Goal: Information Seeking & Learning: Learn about a topic

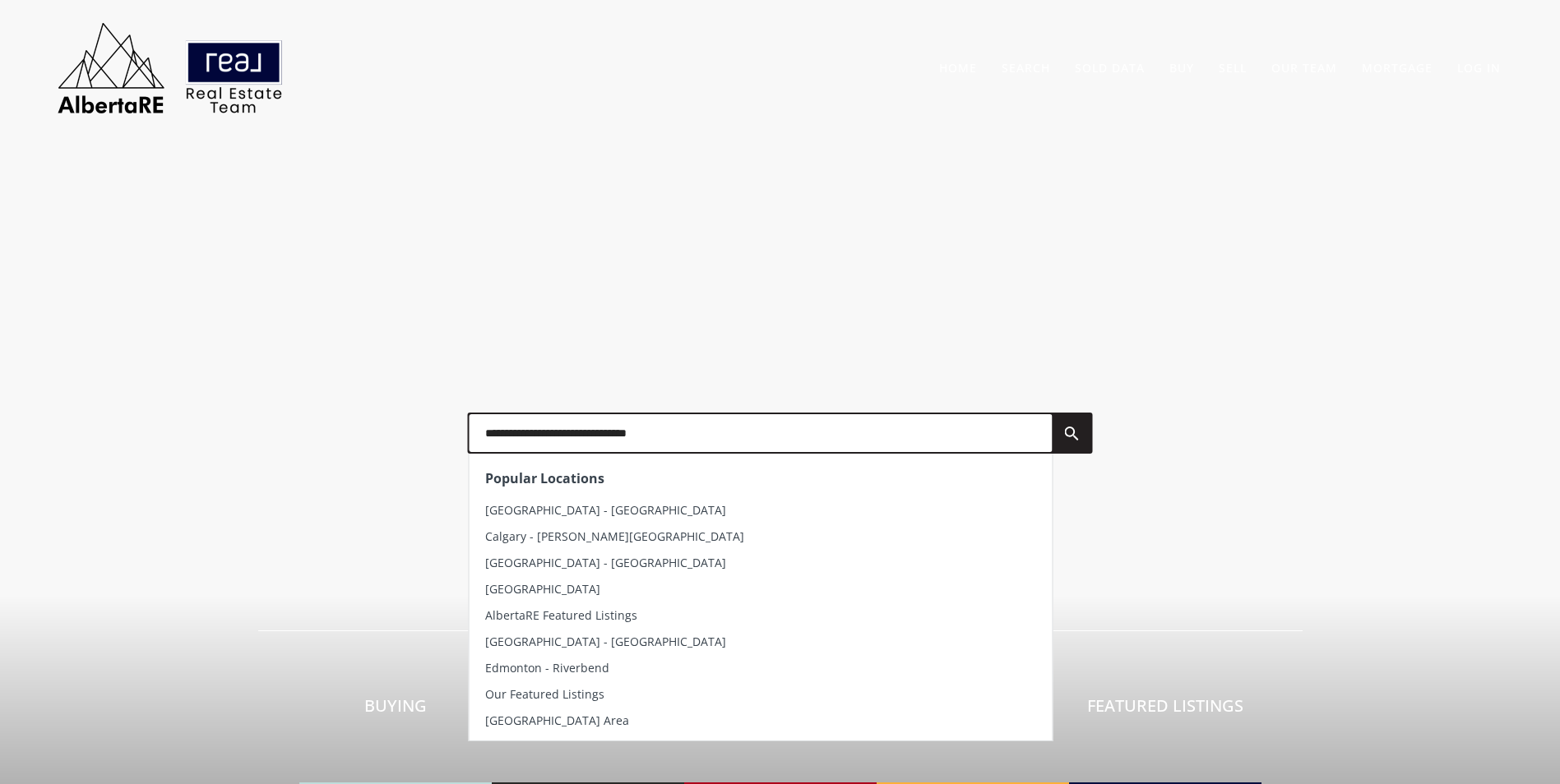
click at [672, 425] on input "text" at bounding box center [760, 433] width 583 height 38
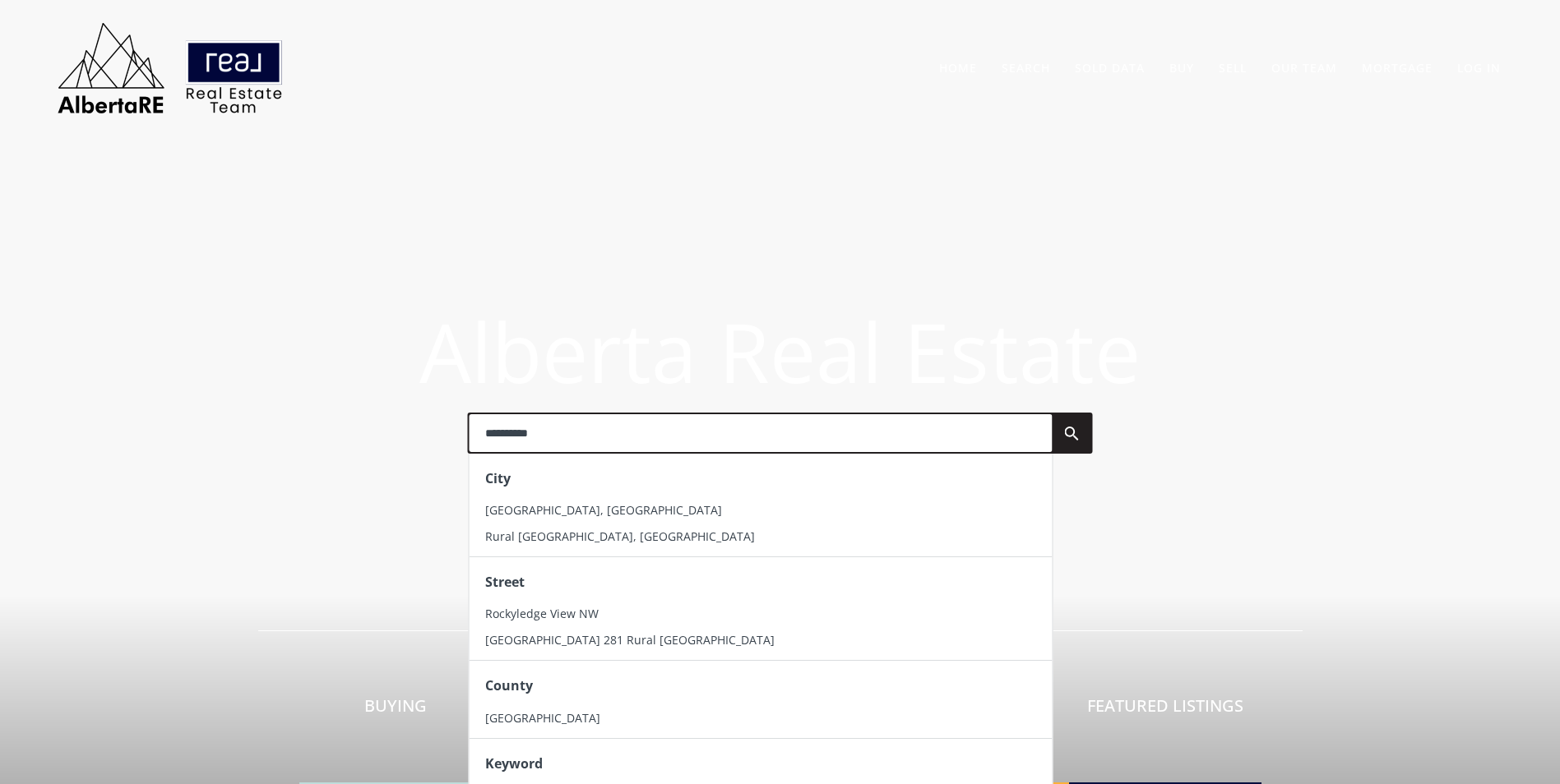
type input "**********"
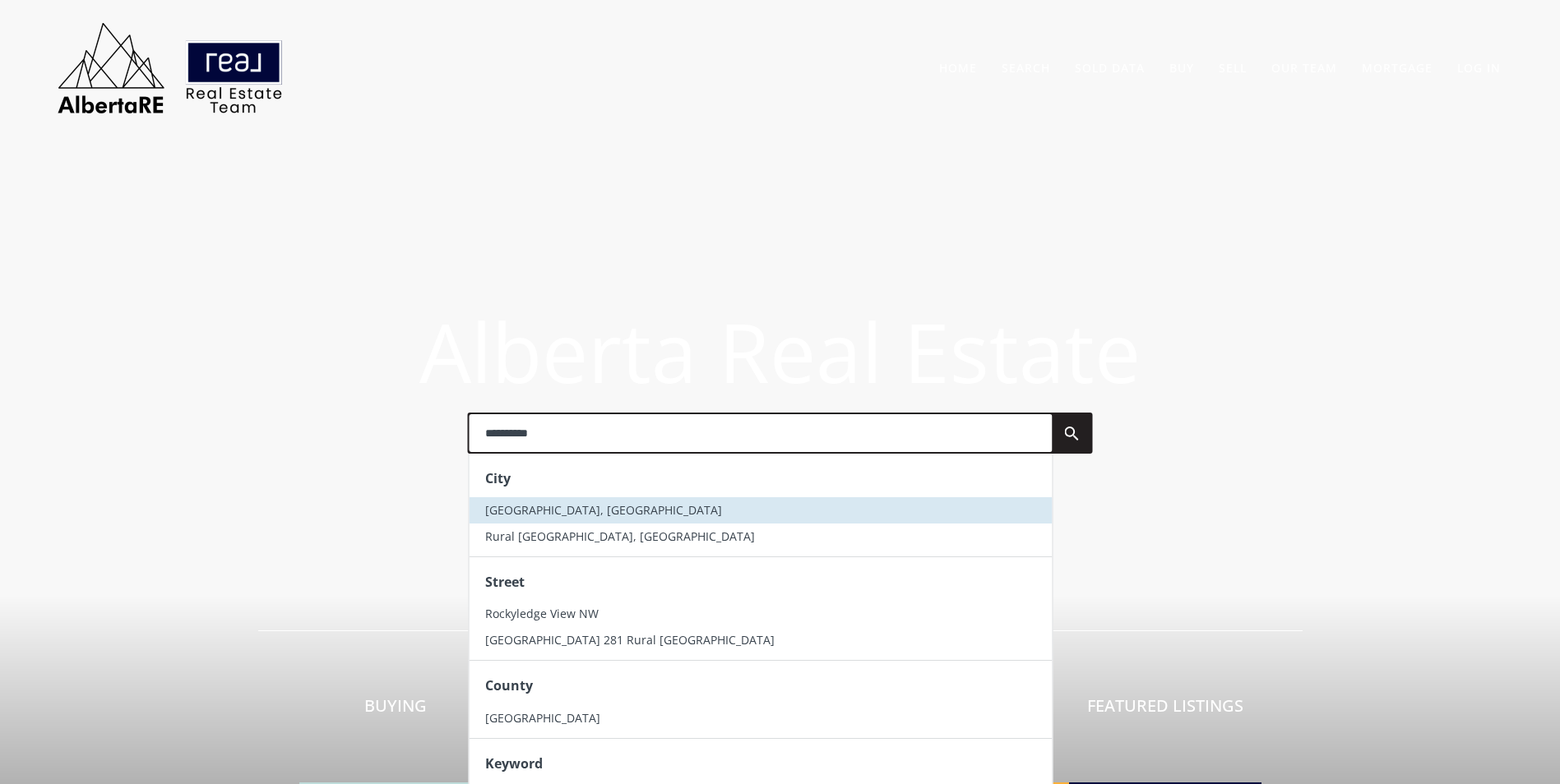
click at [567, 509] on span "[GEOGRAPHIC_DATA], [GEOGRAPHIC_DATA]" at bounding box center [603, 510] width 237 height 16
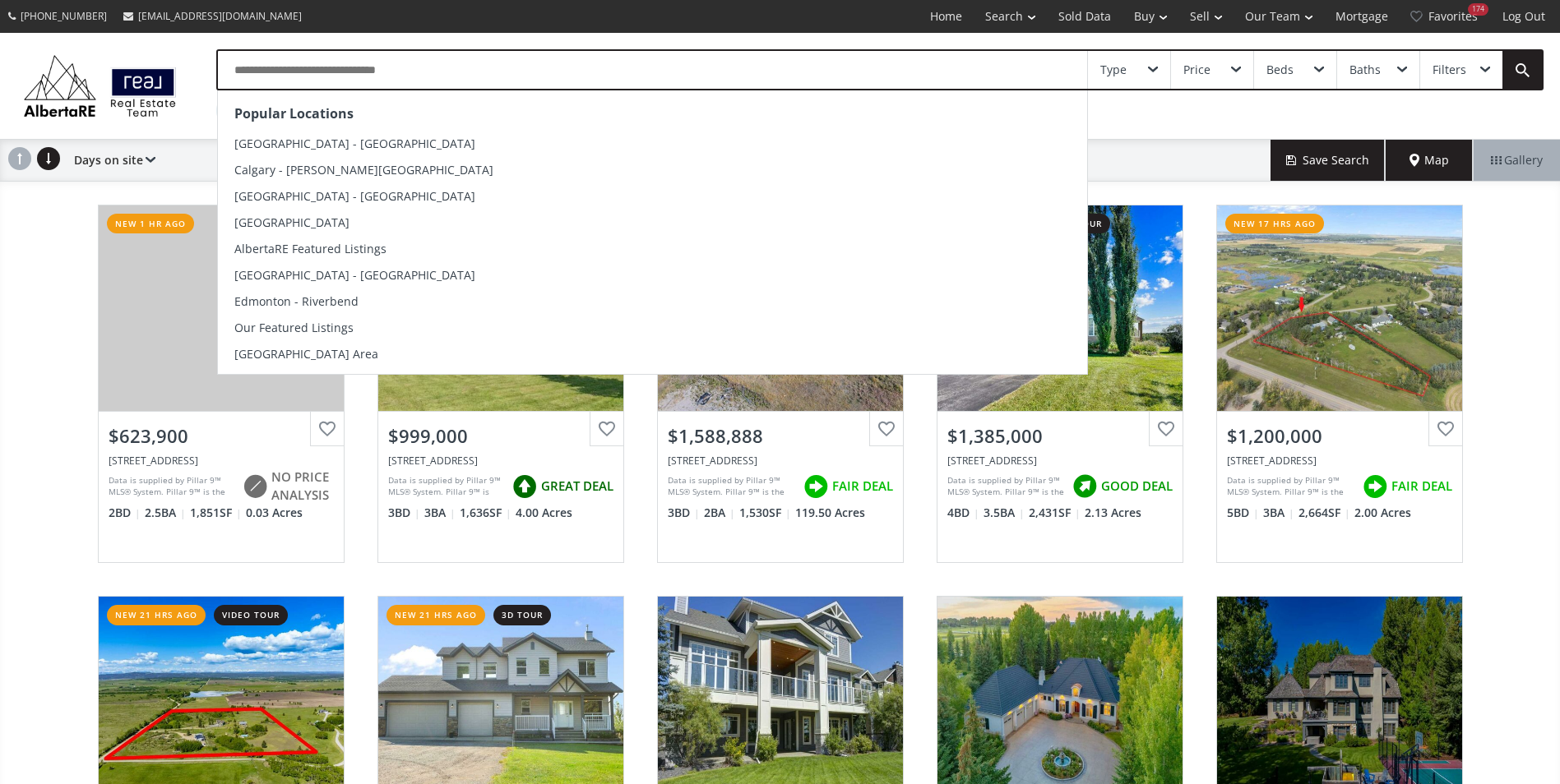
drag, startPoint x: 384, startPoint y: 71, endPoint x: 393, endPoint y: 70, distance: 9.1
click at [391, 71] on input "text" at bounding box center [652, 69] width 869 height 38
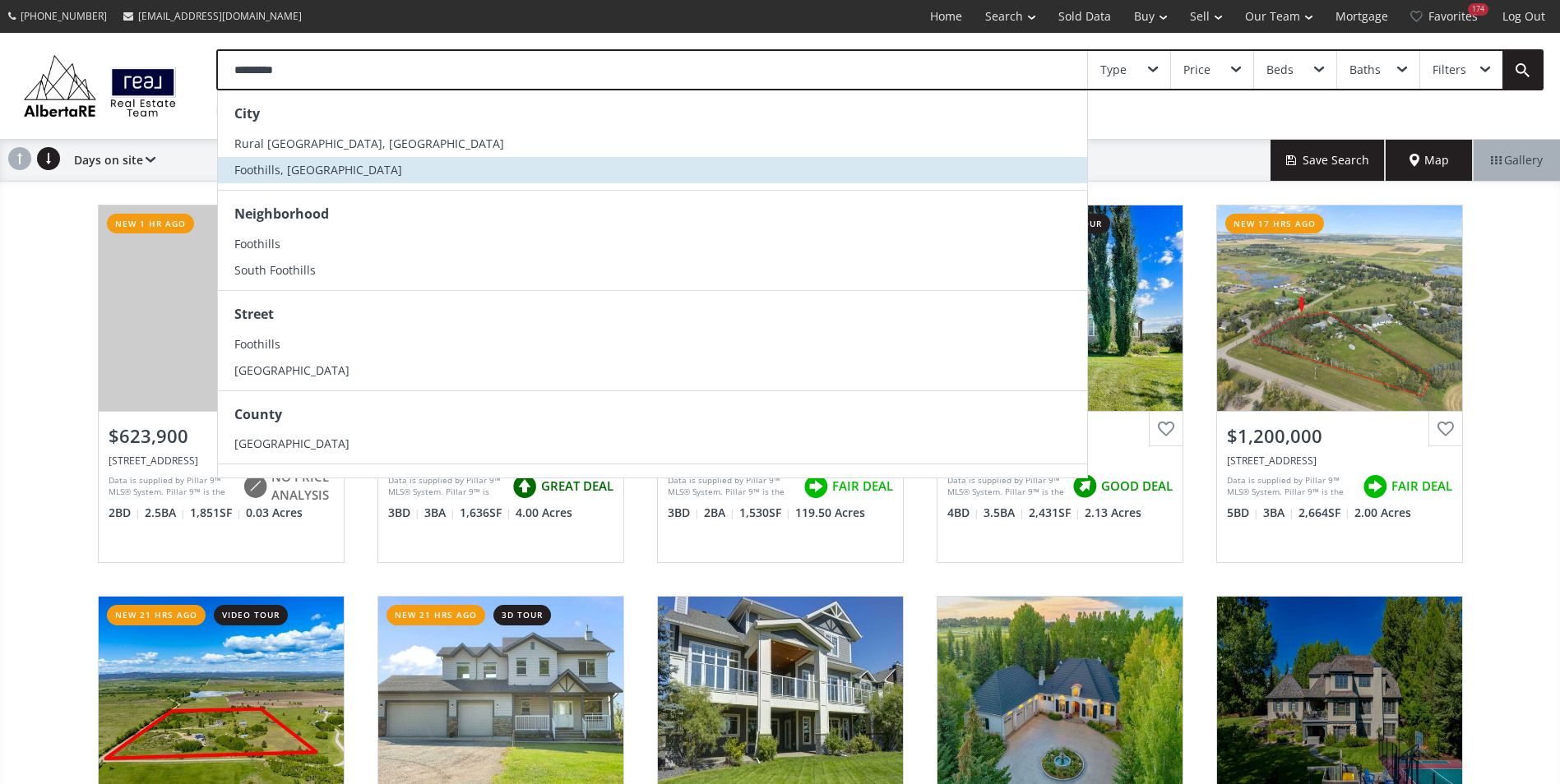
type input "*********"
click at [307, 165] on li "Foothills, AB" at bounding box center [652, 170] width 869 height 26
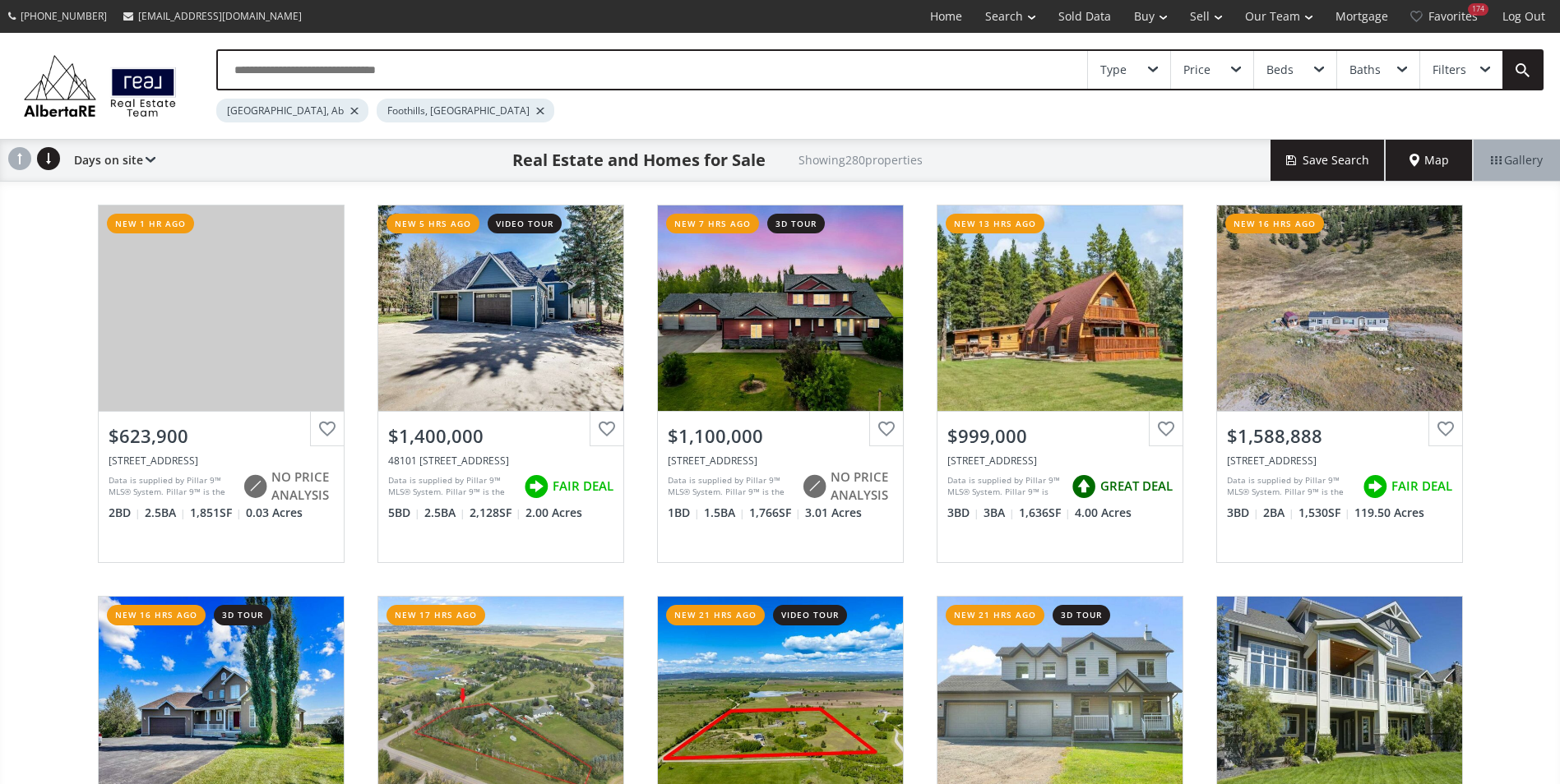
click at [350, 111] on div at bounding box center [354, 110] width 8 height 7
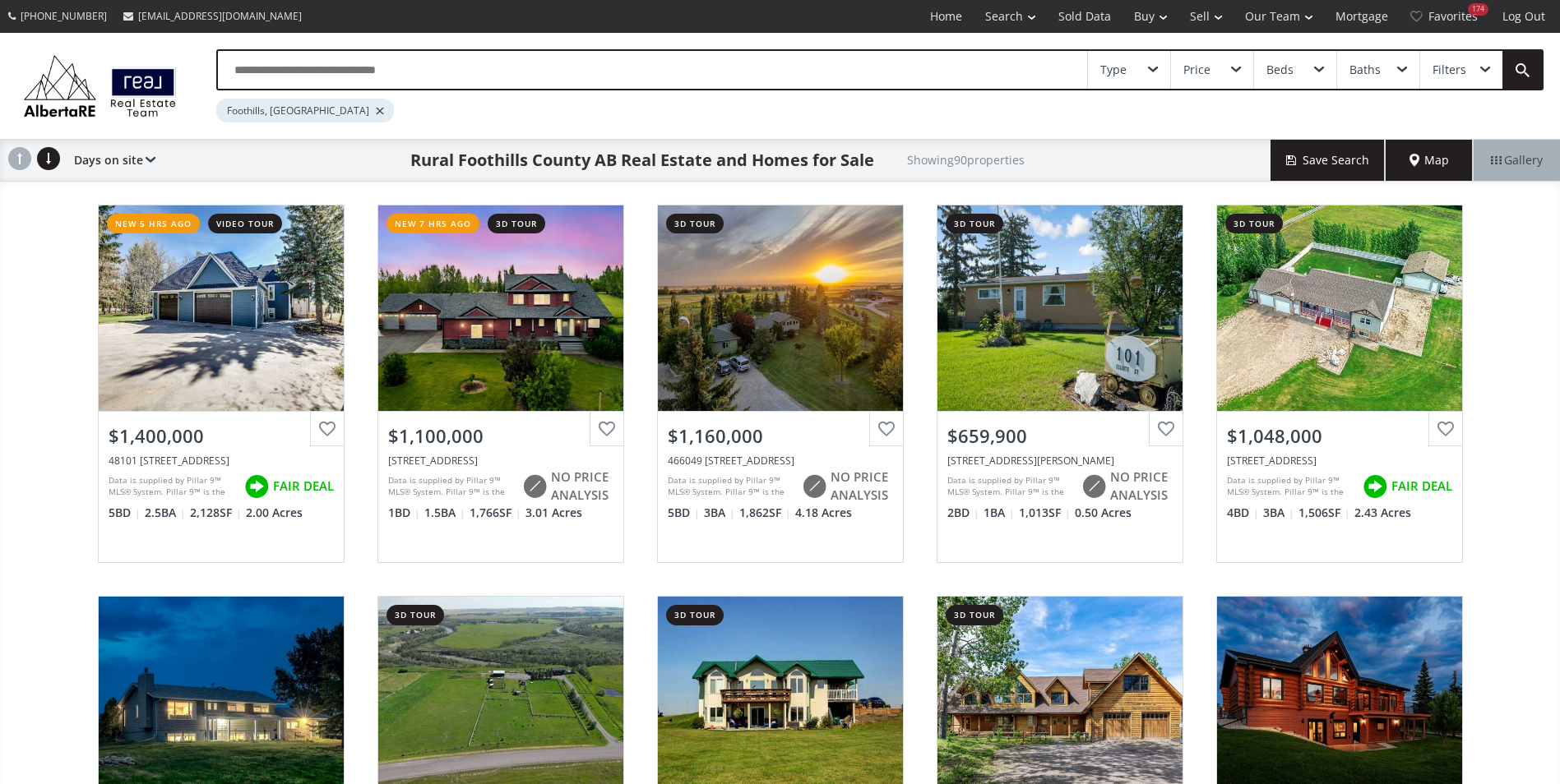
click at [286, 68] on input "text" at bounding box center [652, 69] width 869 height 38
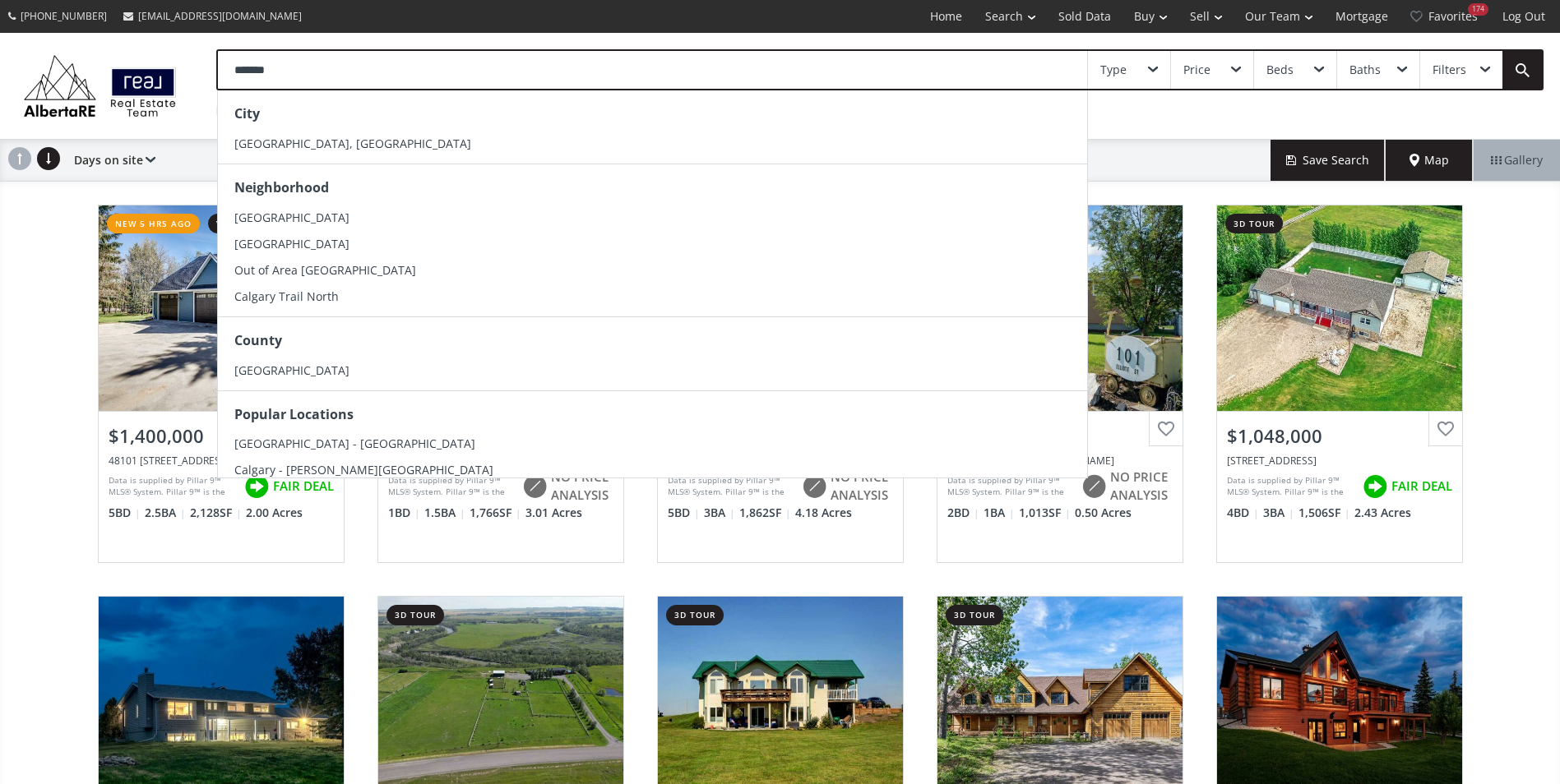
type input "*******"
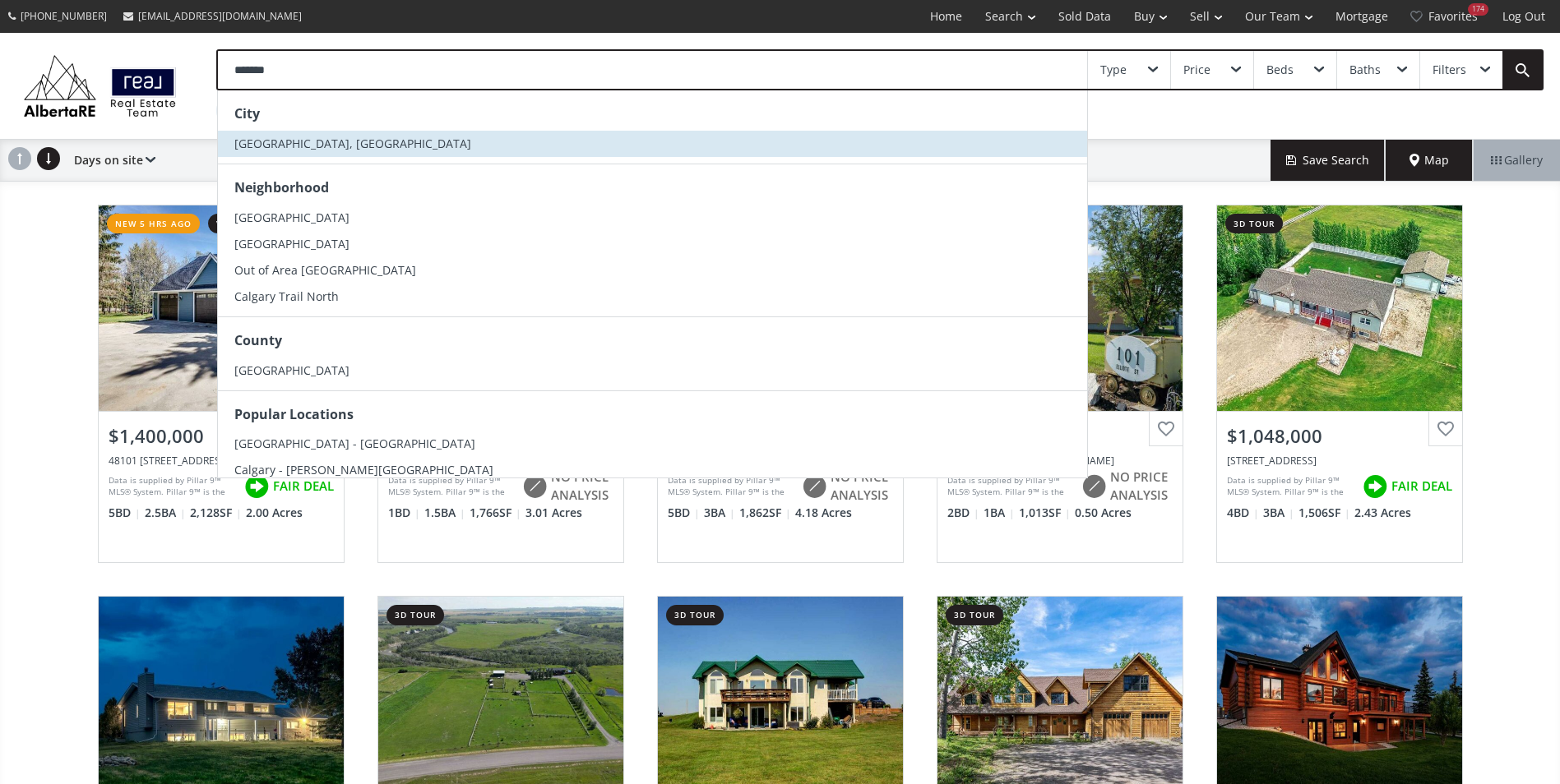
click at [266, 136] on span "Calgary, AB" at bounding box center [353, 144] width 237 height 16
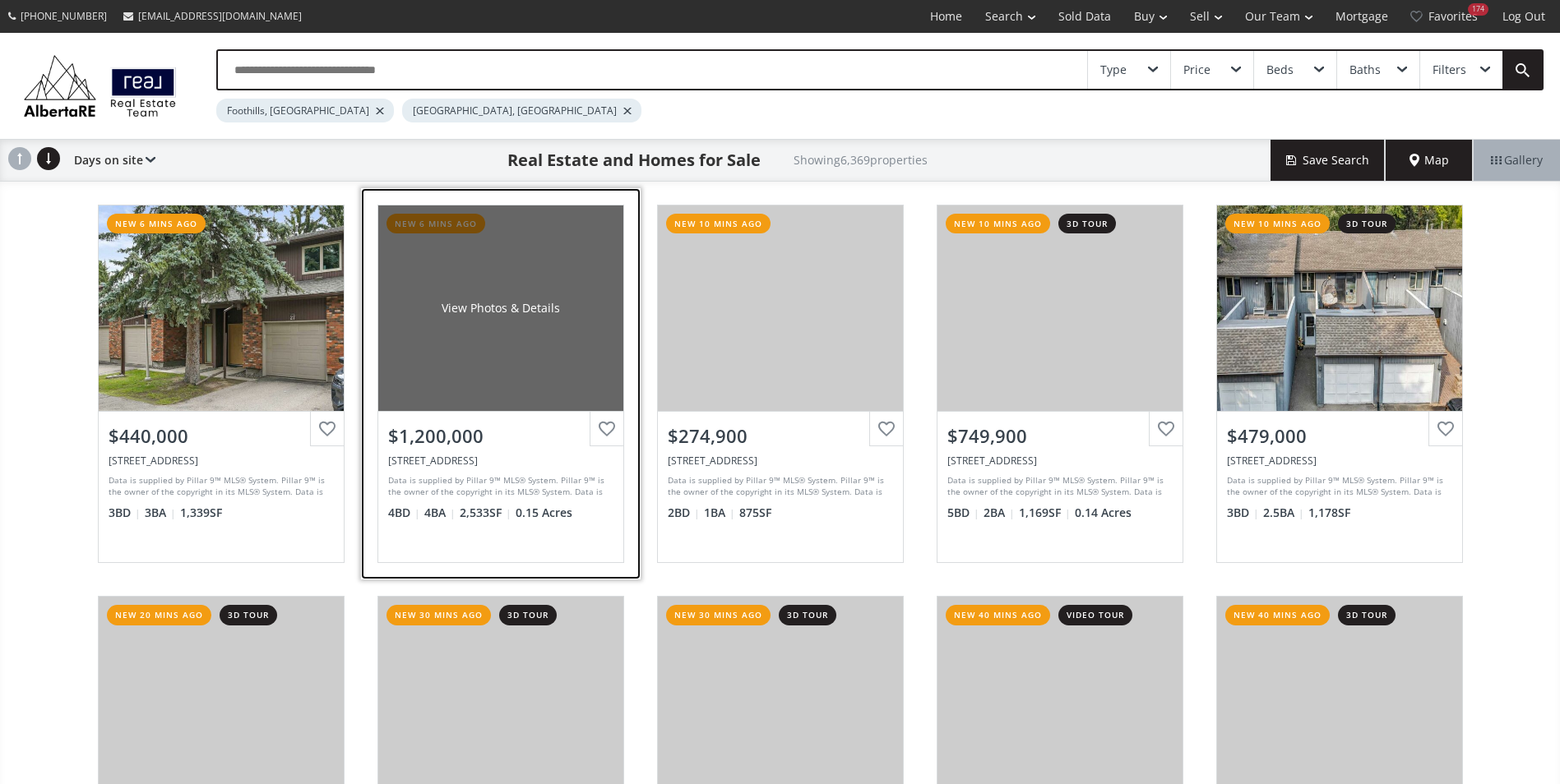
click at [452, 276] on div "View Photos & Details" at bounding box center [501, 308] width 245 height 205
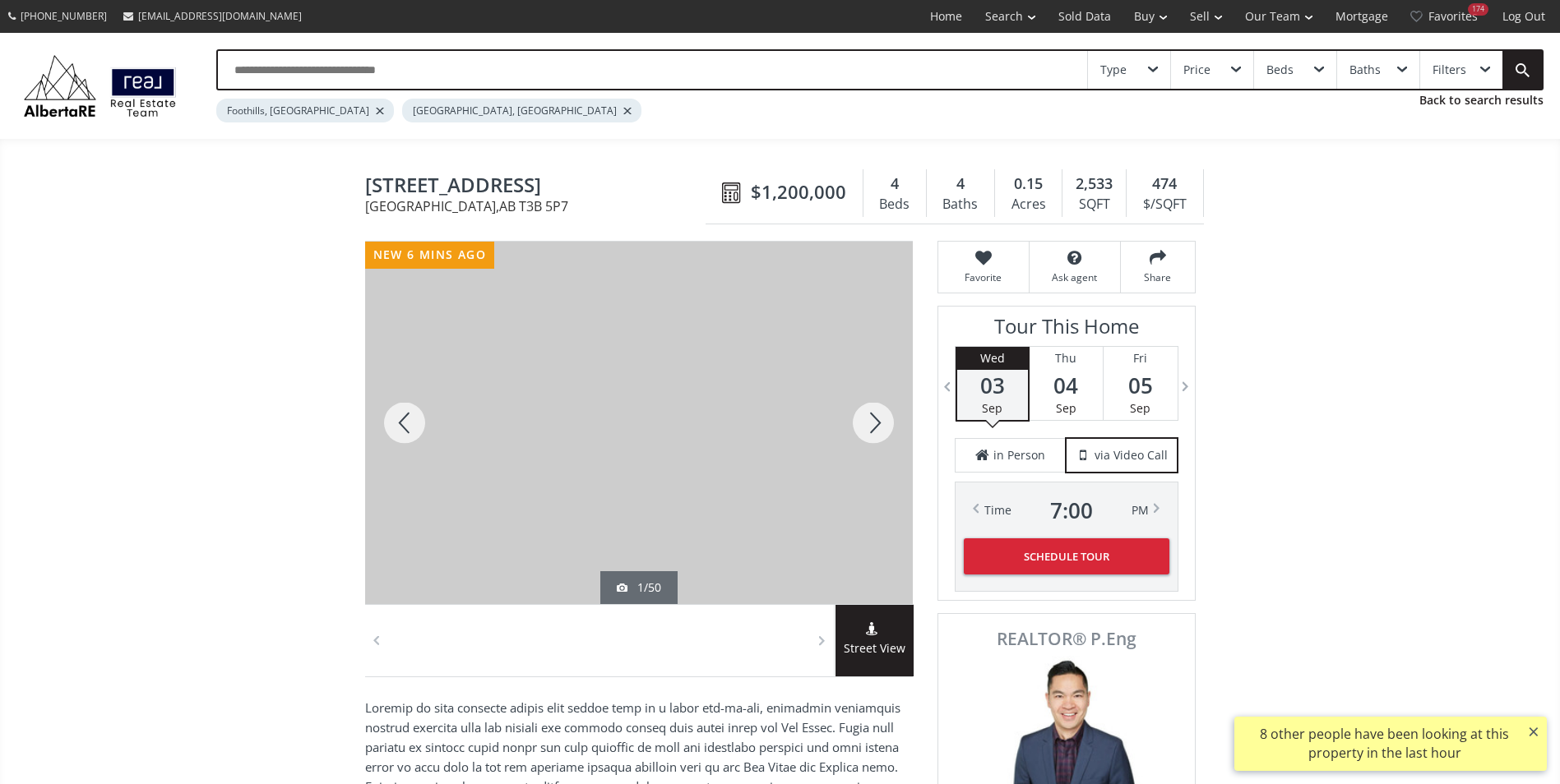
click at [869, 416] on div at bounding box center [872, 422] width 79 height 363
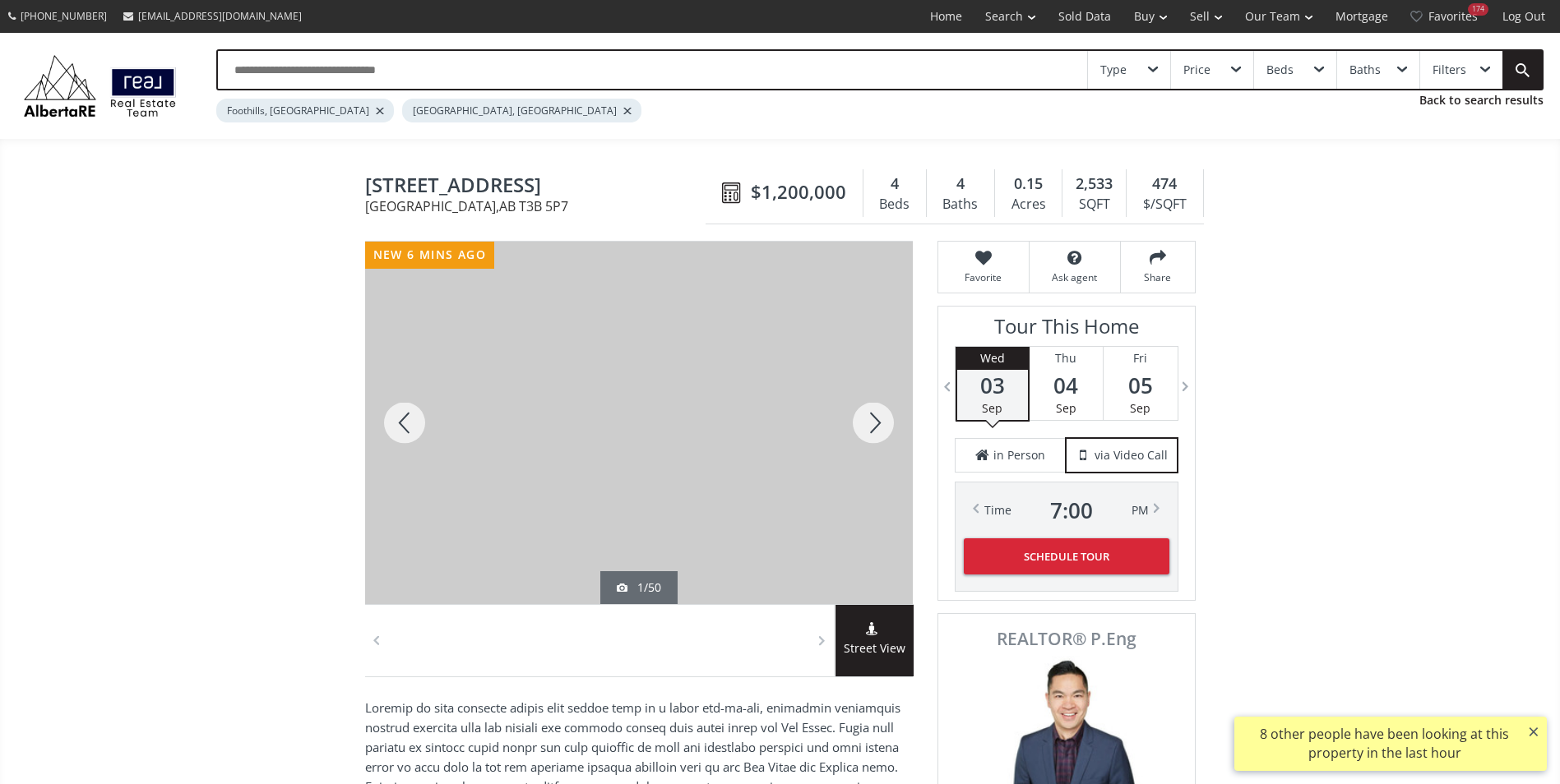
click at [869, 416] on div at bounding box center [872, 422] width 79 height 363
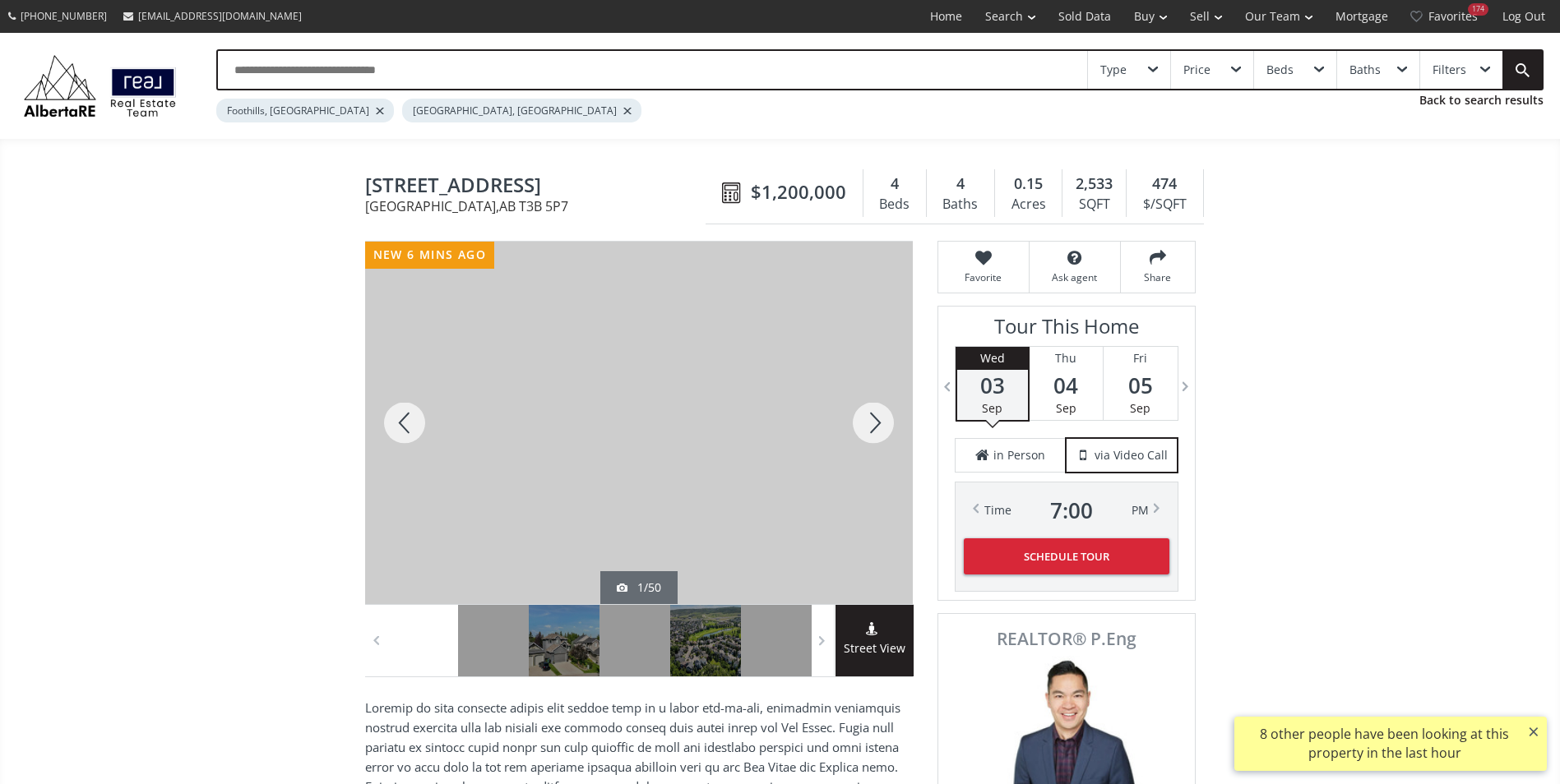
click at [869, 416] on div at bounding box center [872, 422] width 79 height 363
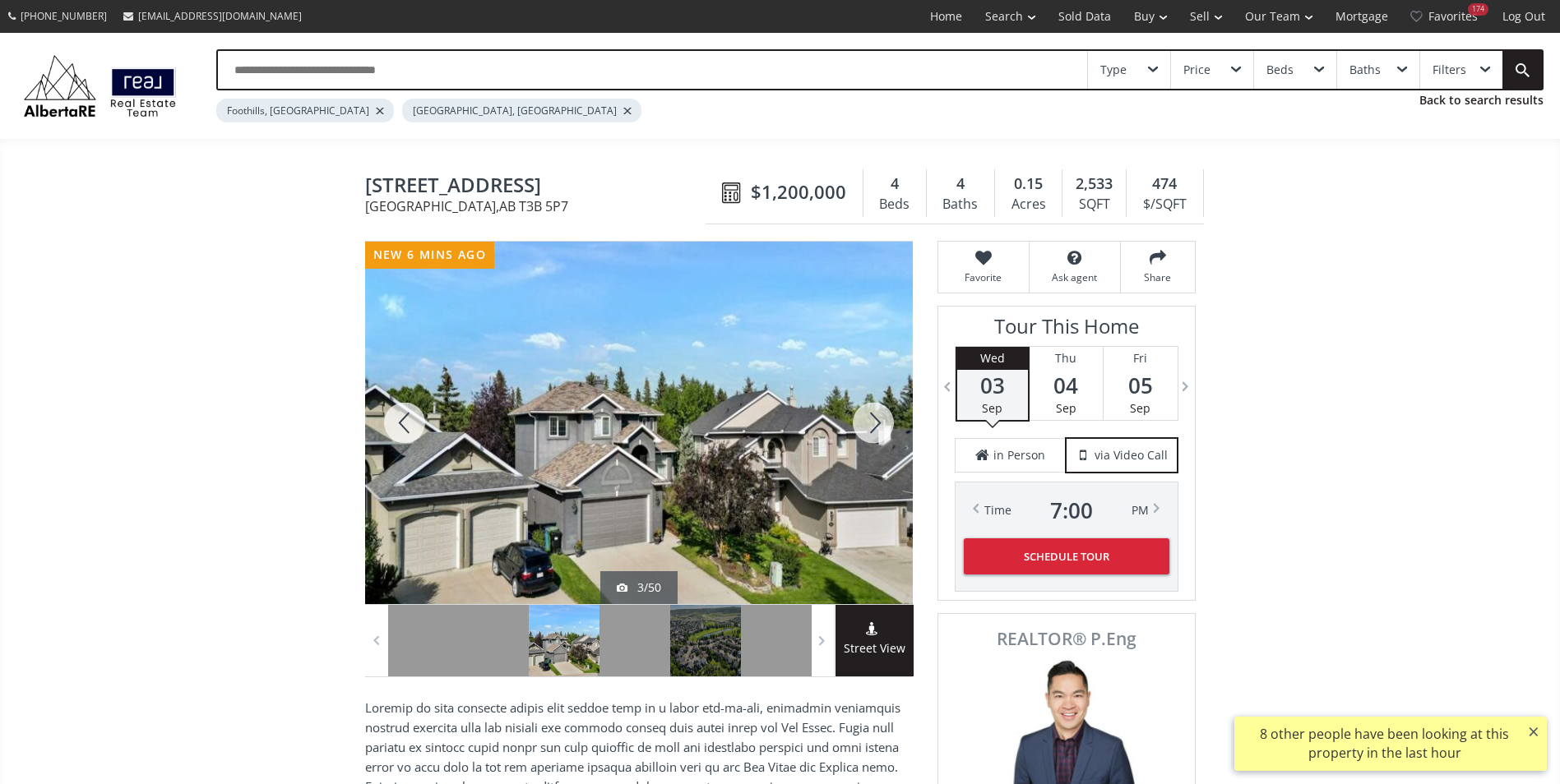
click at [869, 416] on div at bounding box center [872, 422] width 79 height 363
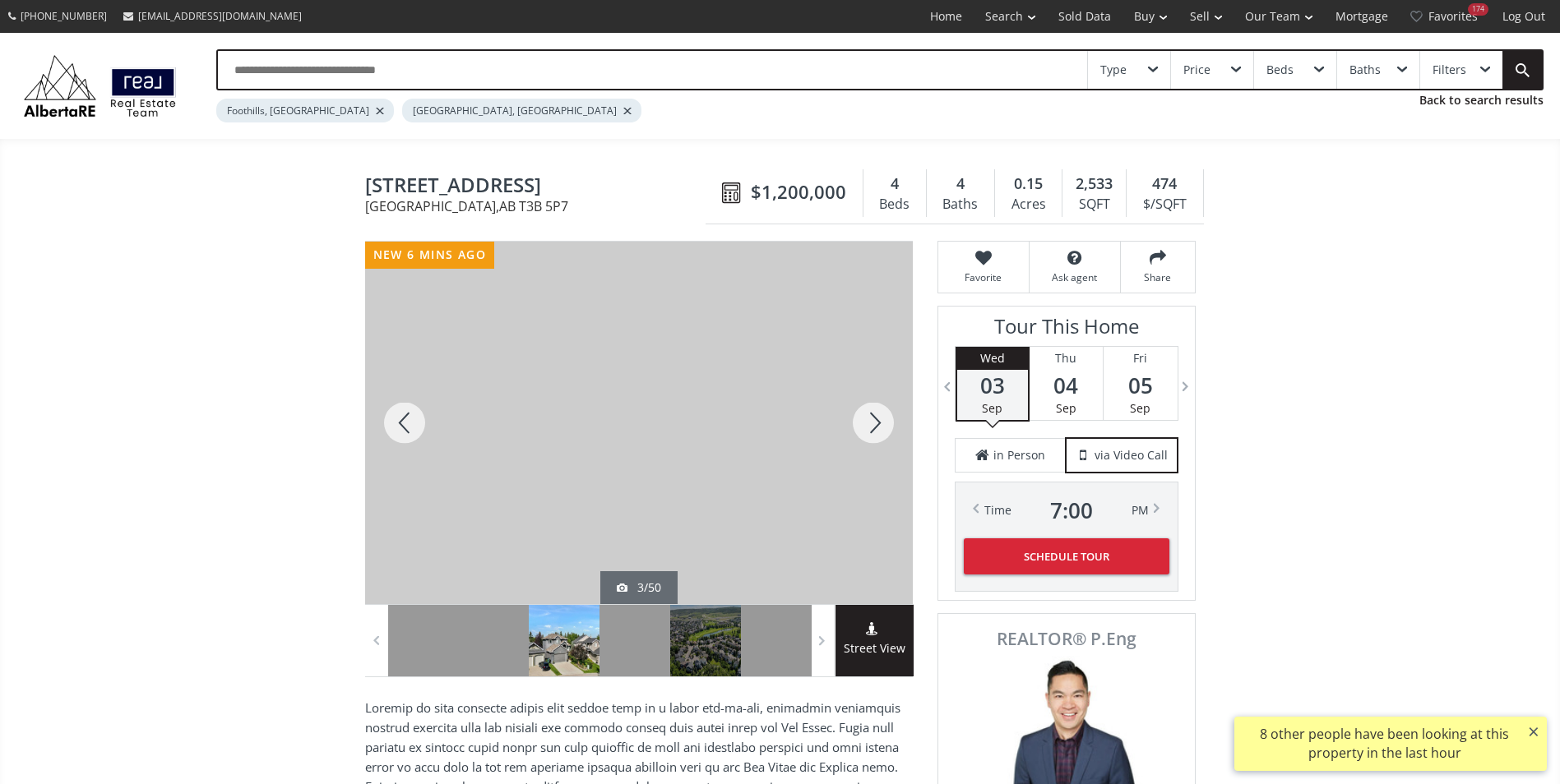
click at [869, 416] on div at bounding box center [872, 422] width 79 height 363
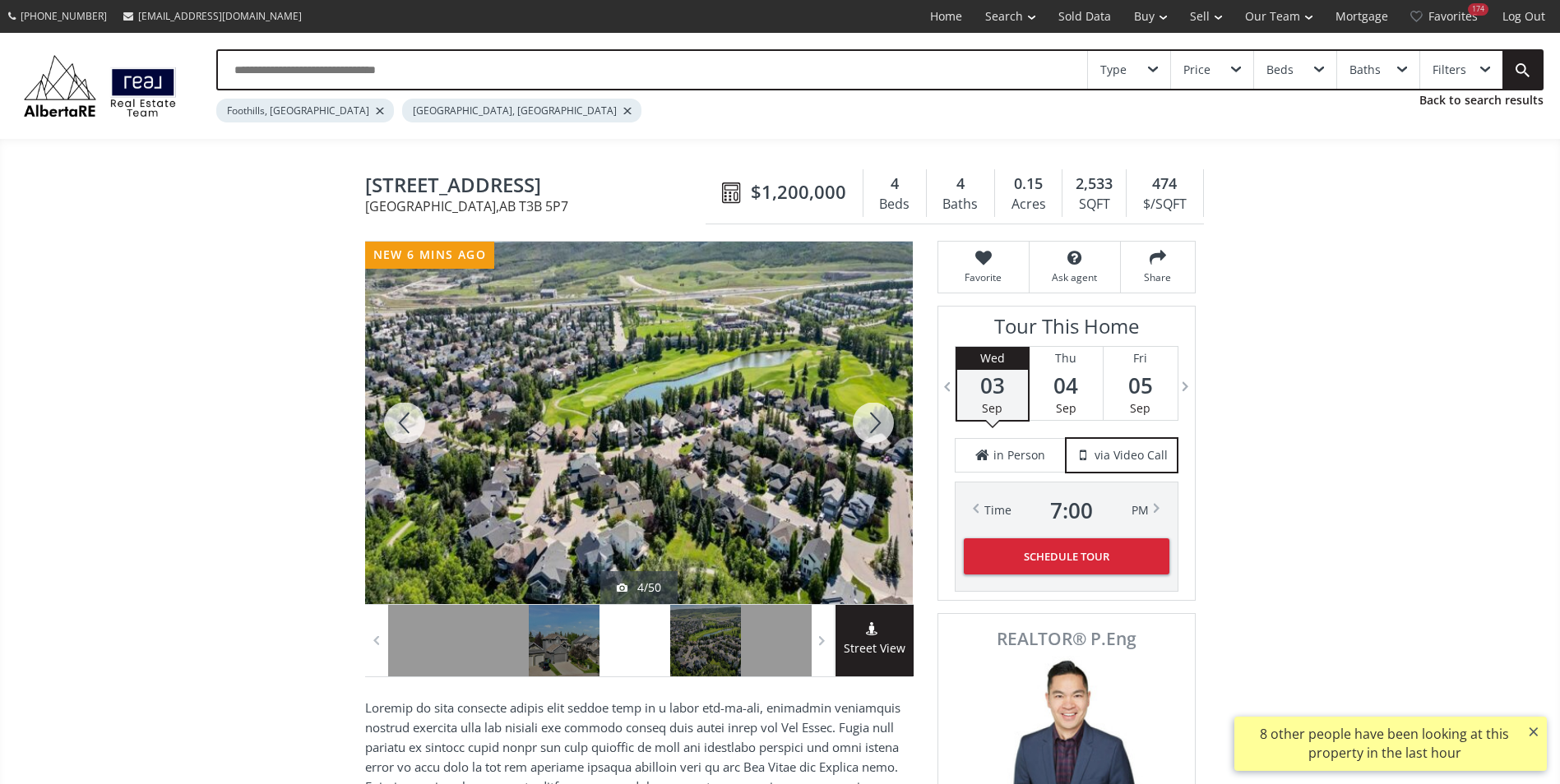
click at [869, 416] on div at bounding box center [872, 422] width 79 height 363
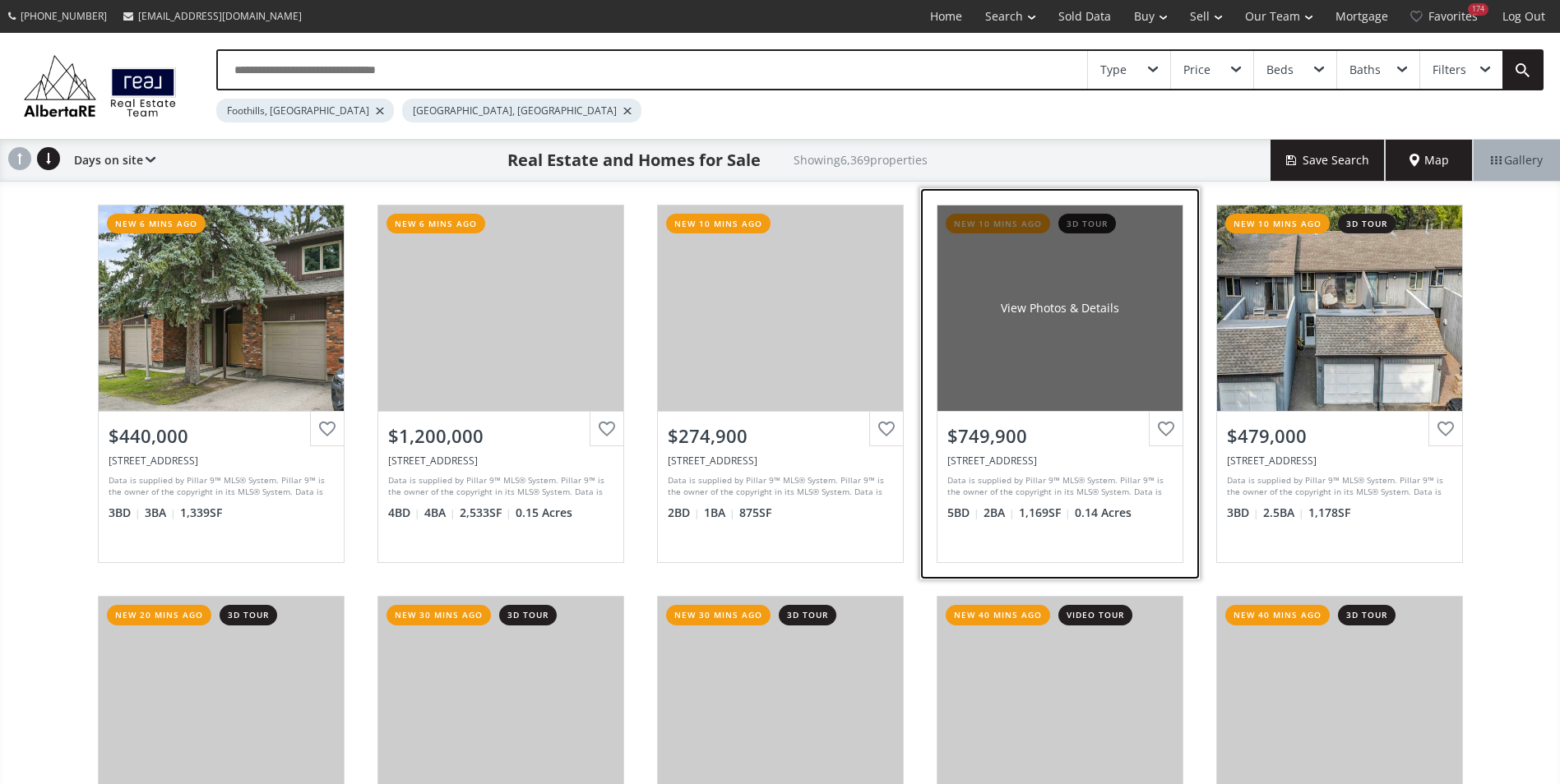
click at [1076, 287] on div "View Photos & Details" at bounding box center [1059, 308] width 245 height 205
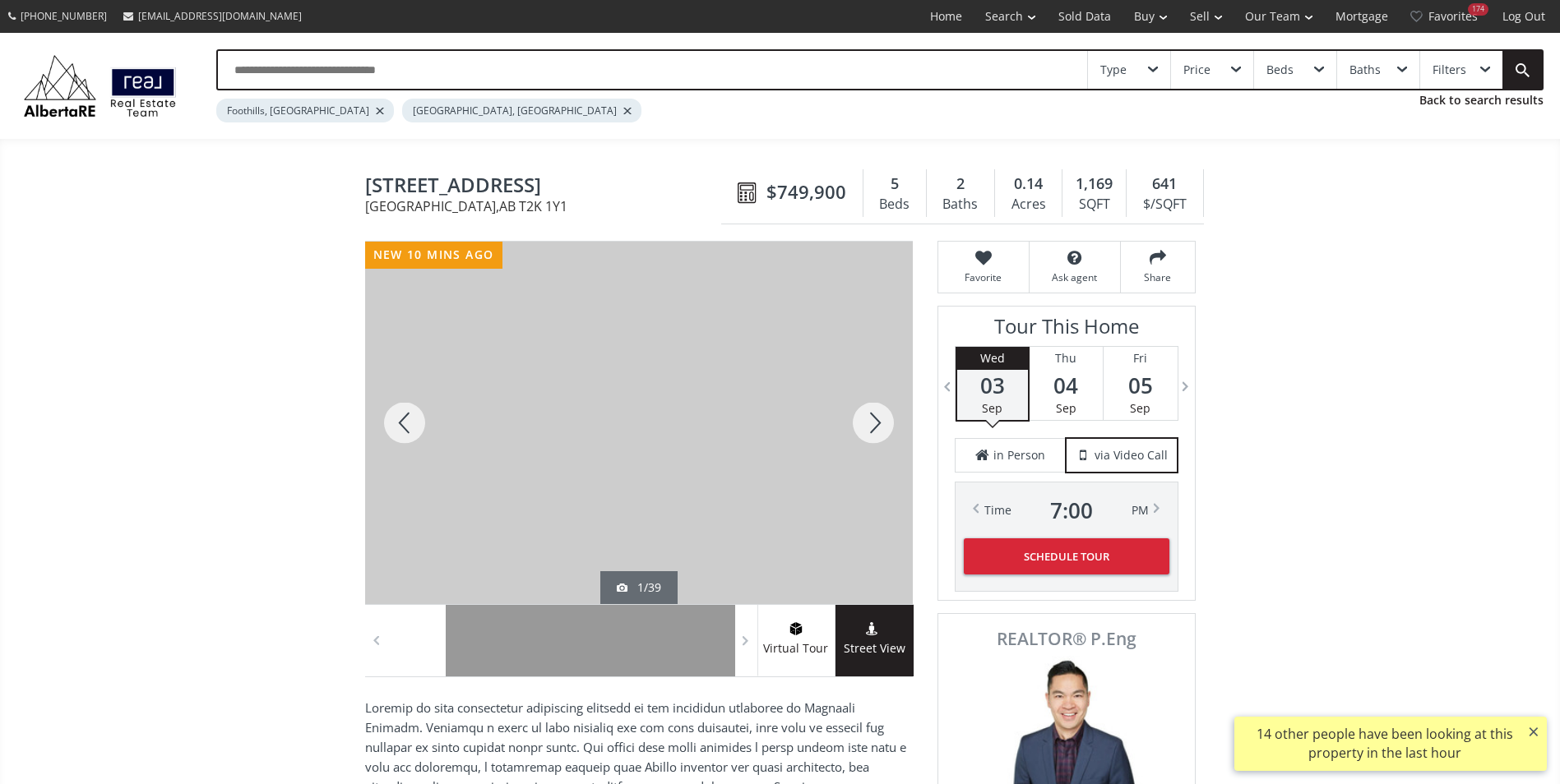
click at [869, 449] on div at bounding box center [872, 422] width 79 height 363
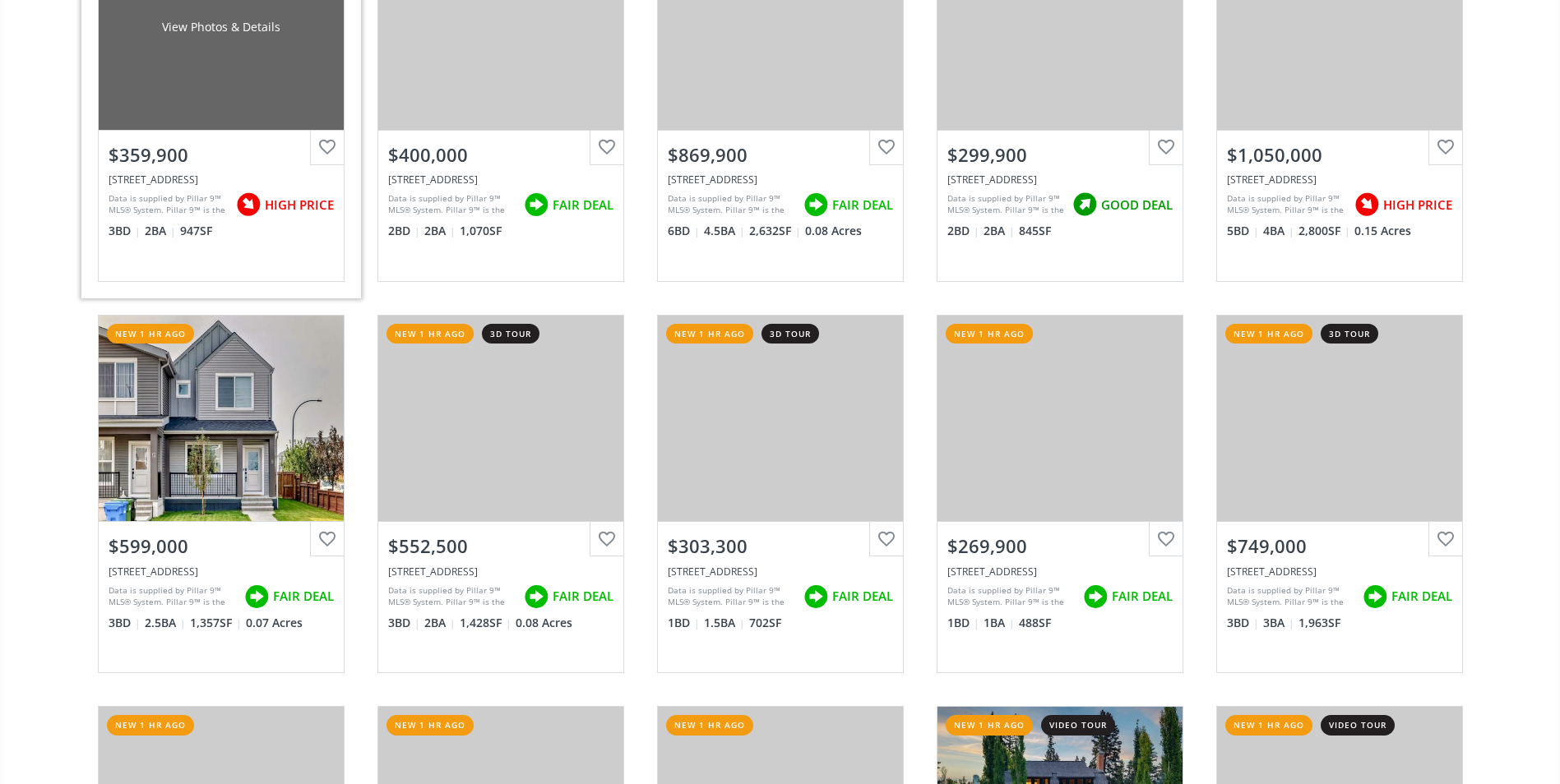
scroll to position [1068, 0]
